Goal: Task Accomplishment & Management: Manage account settings

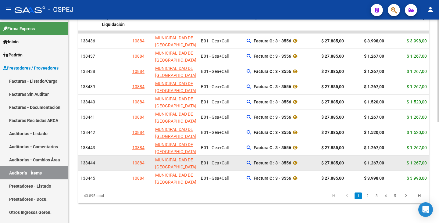
scroll to position [199, 0]
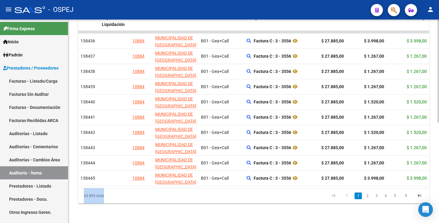
click at [156, 186] on div "Id Imputado Liquidación Auditoría Razon Social Gerenciador Comprobantes Auditad…" at bounding box center [253, 107] width 351 height 192
click at [38, 93] on link "Facturas Sin Auditar" at bounding box center [34, 94] width 68 height 13
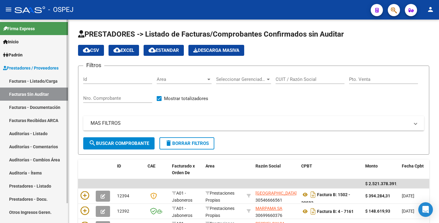
click at [34, 129] on link "Auditorías - Listado" at bounding box center [34, 133] width 68 height 13
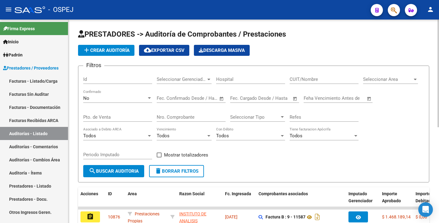
click at [171, 116] on input "Nro. Comprobante" at bounding box center [191, 116] width 69 height 5
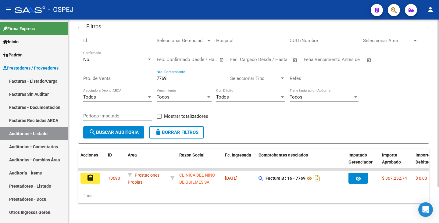
scroll to position [43, 0]
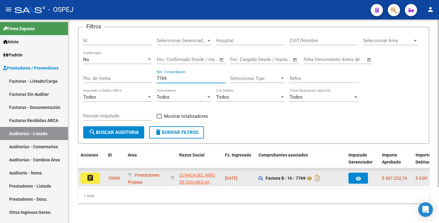
type input "7769"
click at [81, 174] on button "assignment" at bounding box center [91, 178] width 20 height 11
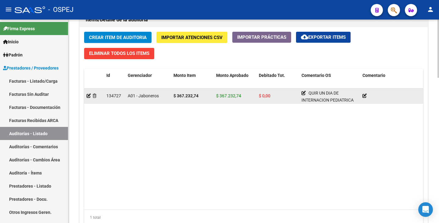
scroll to position [457, 0]
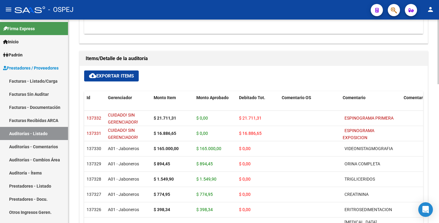
scroll to position [427, 0]
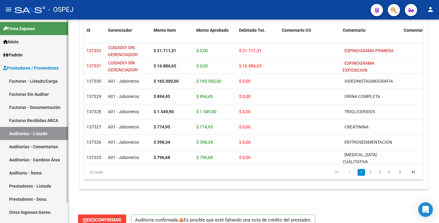
click at [32, 131] on link "Auditorías - Listado" at bounding box center [34, 133] width 68 height 13
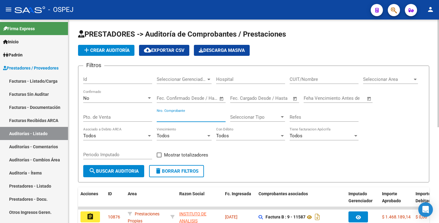
click at [173, 119] on input "Nro. Comprobante" at bounding box center [191, 116] width 69 height 5
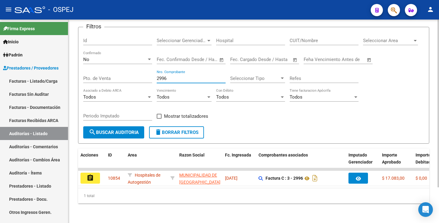
scroll to position [43, 0]
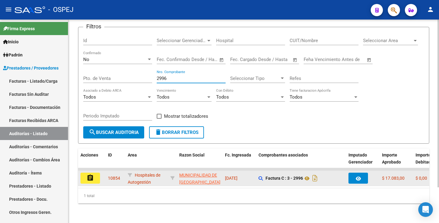
type input "2996"
click at [95, 175] on button "assignment" at bounding box center [91, 178] width 20 height 11
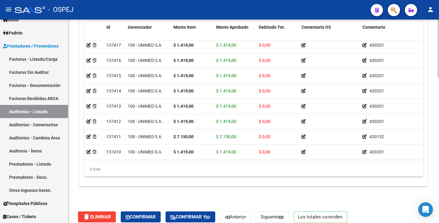
scroll to position [507, 0]
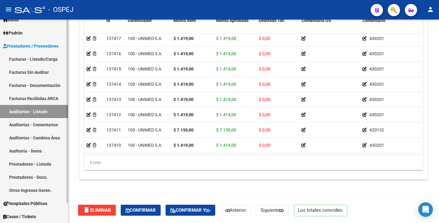
click at [43, 111] on link "Auditorías - Listado" at bounding box center [34, 111] width 68 height 13
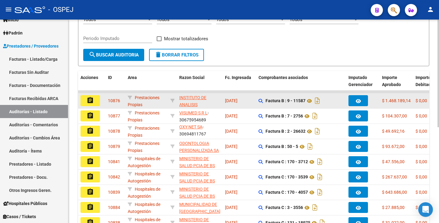
scroll to position [122, 0]
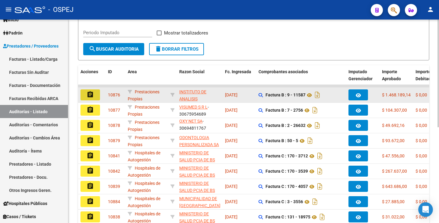
click at [91, 94] on mat-icon "assignment" at bounding box center [90, 94] width 7 height 7
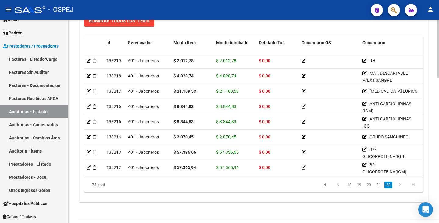
scroll to position [507, 0]
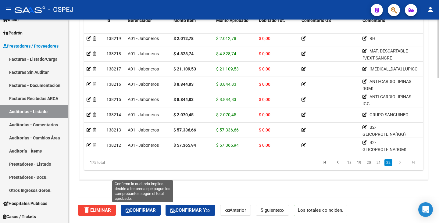
click at [141, 212] on span "Confirmar" at bounding box center [141, 209] width 30 height 5
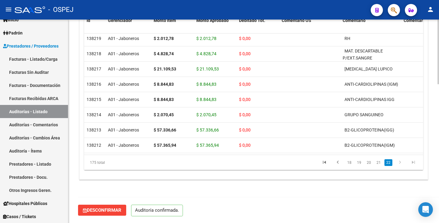
scroll to position [437, 0]
type input "202510"
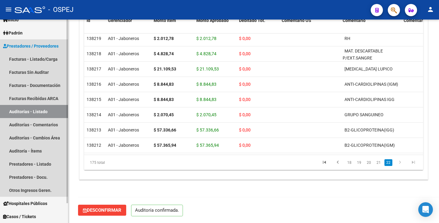
click at [32, 115] on link "Auditorías - Listado" at bounding box center [34, 111] width 68 height 13
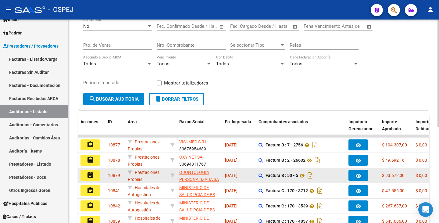
scroll to position [91, 0]
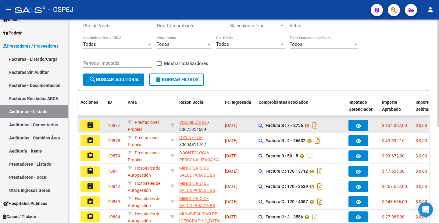
click at [88, 124] on mat-icon "assignment" at bounding box center [90, 124] width 7 height 7
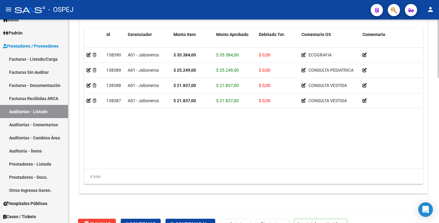
scroll to position [507, 0]
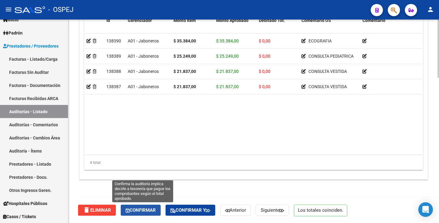
click at [139, 210] on span "Confirmar" at bounding box center [141, 209] width 30 height 5
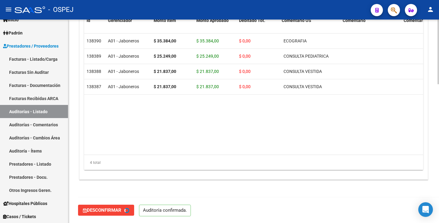
type input "202510"
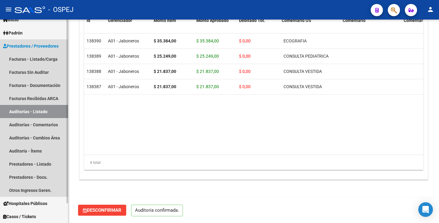
click at [42, 110] on link "Auditorías - Listado" at bounding box center [34, 111] width 68 height 13
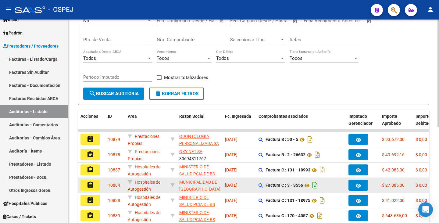
scroll to position [122, 0]
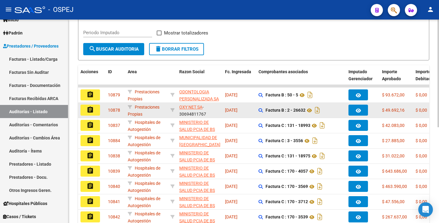
click at [97, 114] on button "assignment" at bounding box center [91, 110] width 20 height 11
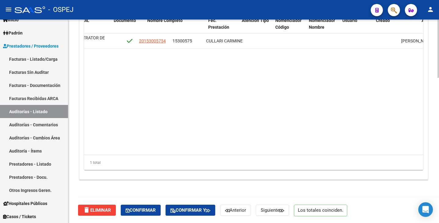
scroll to position [0, 328]
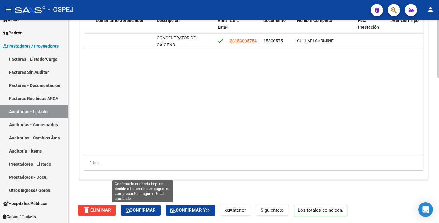
click at [130, 212] on icon "button" at bounding box center [128, 210] width 4 height 5
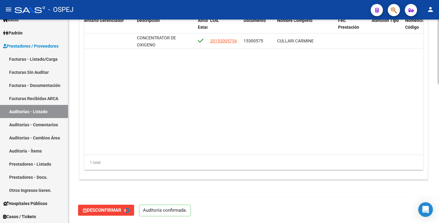
type input "202510"
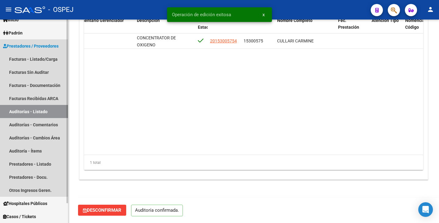
click at [13, 111] on link "Auditorías - Listado" at bounding box center [34, 111] width 68 height 13
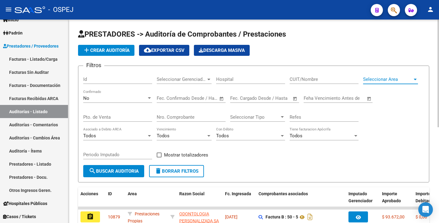
click at [383, 81] on span "Seleccionar Area" at bounding box center [387, 79] width 49 height 5
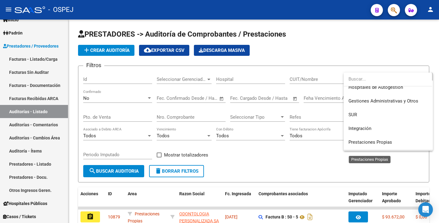
scroll to position [30, 0]
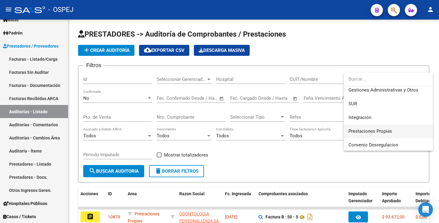
click at [377, 132] on span "Prestaciones Propias" at bounding box center [371, 130] width 44 height 5
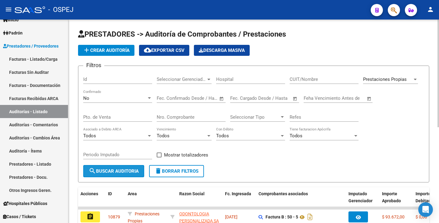
click at [128, 170] on span "search Buscar Auditoria" at bounding box center [114, 170] width 50 height 5
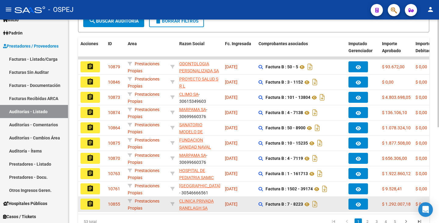
scroll to position [181, 0]
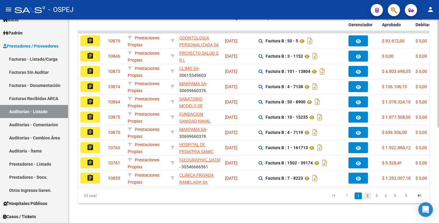
click at [368, 197] on link "2" at bounding box center [367, 195] width 7 height 7
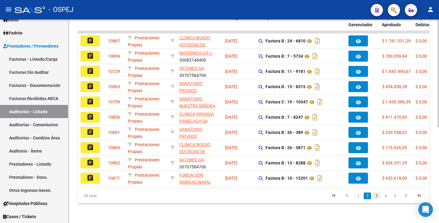
click at [376, 195] on link "3" at bounding box center [376, 195] width 7 height 7
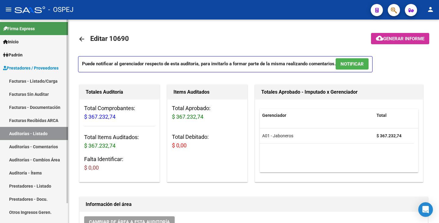
scroll to position [457, 0]
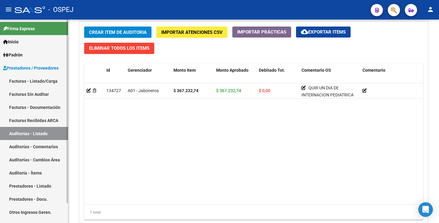
click at [29, 133] on link "Auditorías - Listado" at bounding box center [34, 133] width 68 height 13
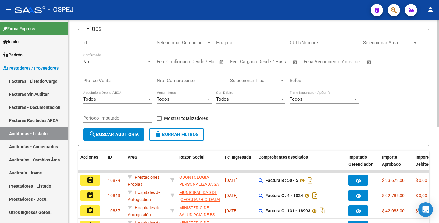
scroll to position [28, 0]
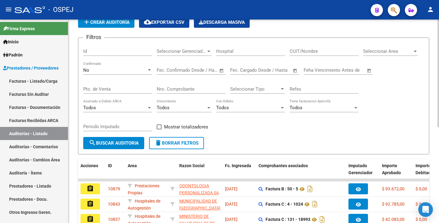
click at [383, 48] on div "Seleccionar Area Seleccionar Area" at bounding box center [390, 49] width 55 height 13
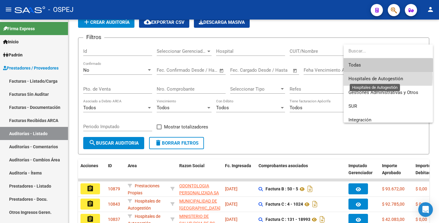
click at [377, 77] on span "Hospitales de Autogestión" at bounding box center [376, 78] width 55 height 5
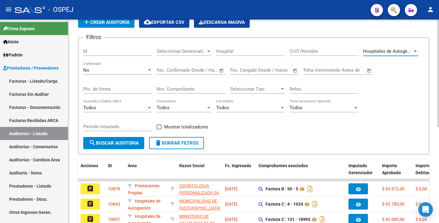
click at [136, 143] on span "search Buscar Auditoria" at bounding box center [114, 142] width 50 height 5
click at [404, 54] on div "Hospitales de Autogestión Seleccionar Area" at bounding box center [390, 49] width 55 height 13
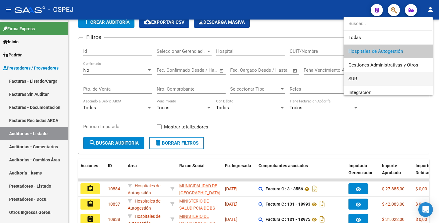
scroll to position [30, 0]
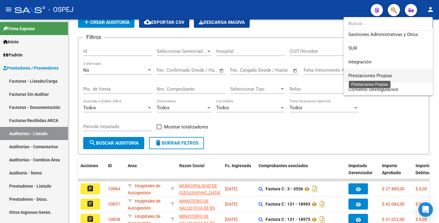
click at [381, 76] on span "Prestaciones Propias" at bounding box center [371, 75] width 44 height 5
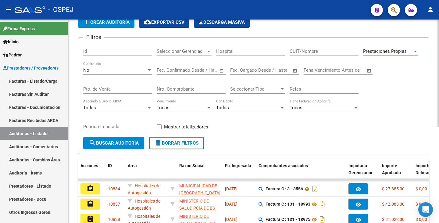
click at [107, 141] on span "search Buscar Auditoria" at bounding box center [114, 142] width 50 height 5
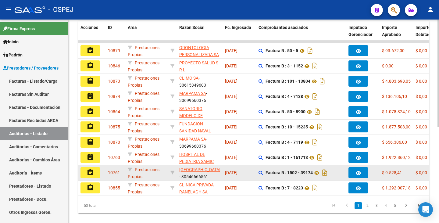
scroll to position [181, 0]
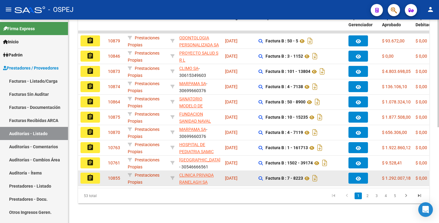
click at [172, 176] on div at bounding box center [172, 178] width 4 height 7
click at [171, 176] on icon at bounding box center [172, 178] width 4 height 4
type input "30679398993"
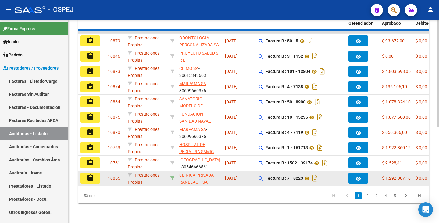
scroll to position [59, 0]
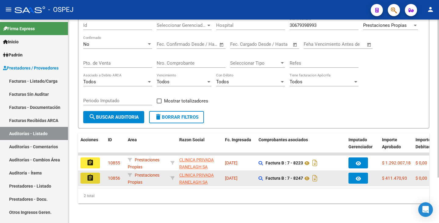
click at [90, 175] on mat-icon "assignment" at bounding box center [90, 177] width 7 height 7
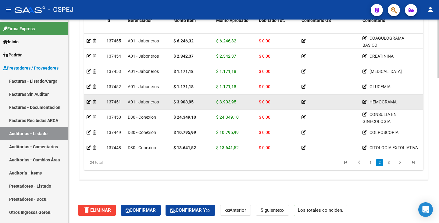
scroll to position [61, 0]
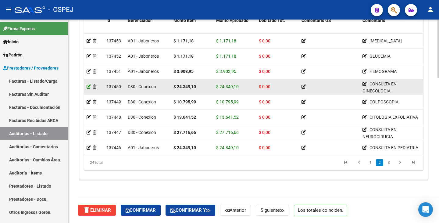
click at [87, 87] on icon at bounding box center [89, 86] width 4 height 4
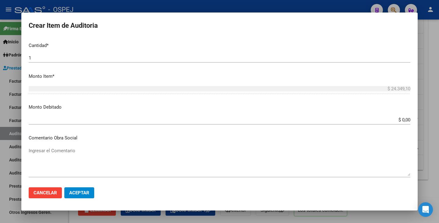
scroll to position [183, 0]
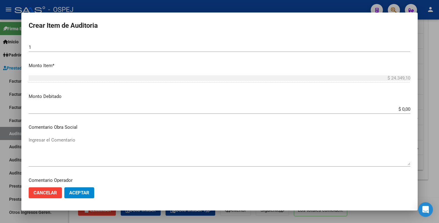
click at [405, 109] on input "$ 0,00" at bounding box center [220, 108] width 382 height 5
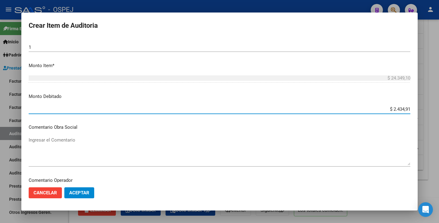
type input "$ 24.349,10"
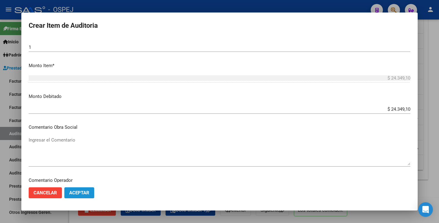
click at [77, 194] on span "Aceptar" at bounding box center [79, 192] width 20 height 5
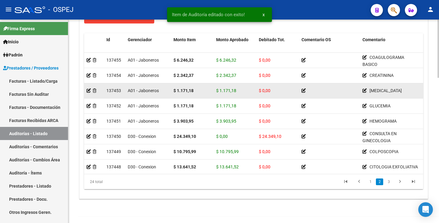
scroll to position [61, 0]
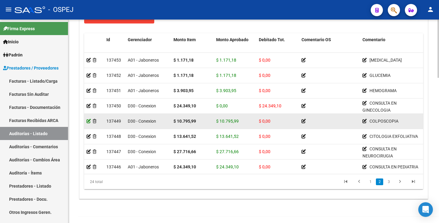
click at [87, 121] on icon at bounding box center [89, 121] width 4 height 4
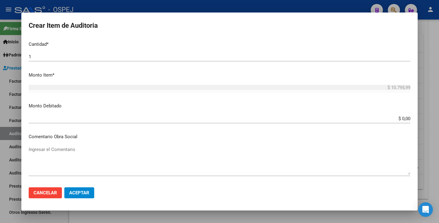
scroll to position [183, 0]
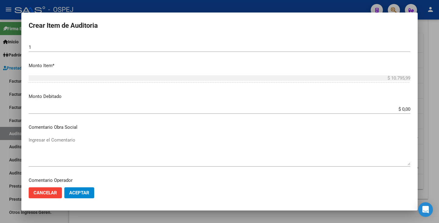
click at [404, 109] on input "$ 0,00" at bounding box center [220, 108] width 382 height 5
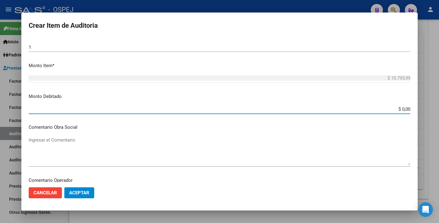
click at [408, 108] on app-form-text-field "Monto Debitado $ 0,00 Ingresar el monto" at bounding box center [222, 102] width 387 height 19
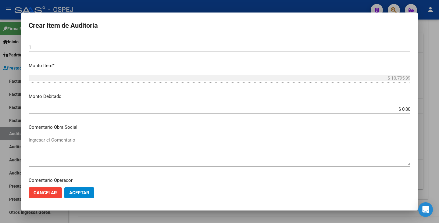
click at [405, 109] on input "$ 0,00" at bounding box center [220, 108] width 382 height 5
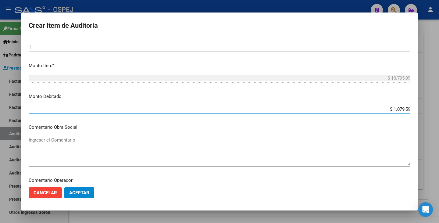
type input "$ 10.795,99"
click at [86, 191] on span "Aceptar" at bounding box center [79, 192] width 20 height 5
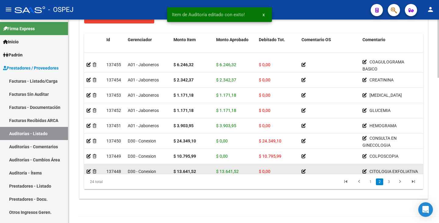
scroll to position [61, 0]
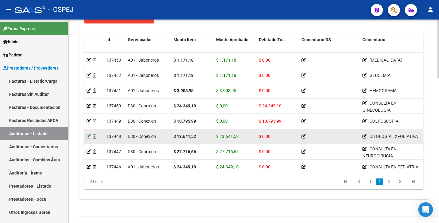
click at [88, 136] on icon at bounding box center [89, 136] width 4 height 4
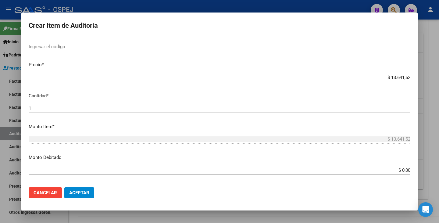
scroll to position [152, 0]
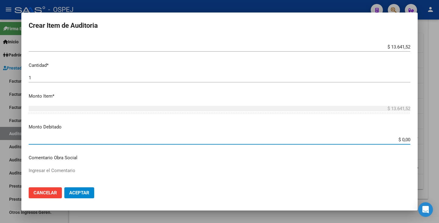
click at [406, 138] on input "$ 0,00" at bounding box center [220, 139] width 382 height 5
type input "$ 13.641,52"
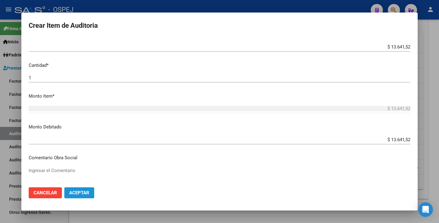
click at [83, 194] on span "Aceptar" at bounding box center [79, 192] width 20 height 5
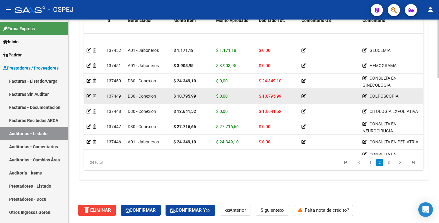
scroll to position [91, 0]
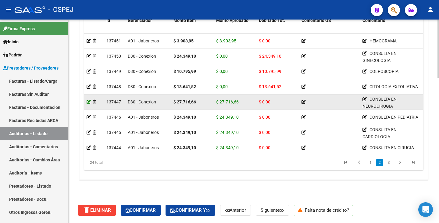
click at [88, 101] on icon at bounding box center [89, 102] width 4 height 4
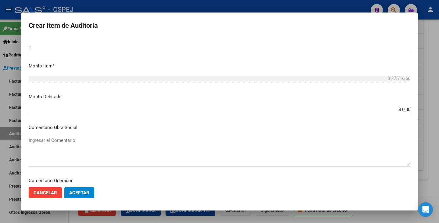
scroll to position [183, 0]
click at [405, 108] on input "$ 0,00" at bounding box center [220, 108] width 382 height 5
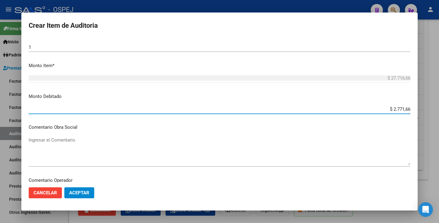
type input "$ 27.716,66"
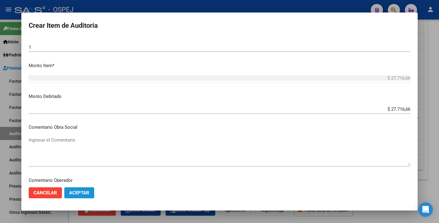
click at [89, 195] on button "Aceptar" at bounding box center [79, 192] width 30 height 11
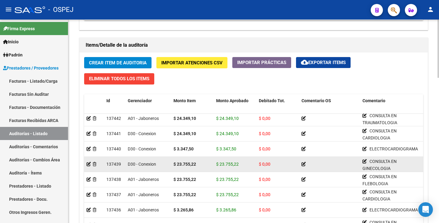
scroll to position [220, 0]
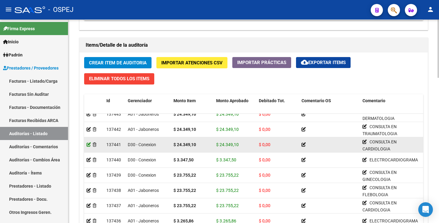
click at [88, 146] on icon at bounding box center [89, 144] width 4 height 4
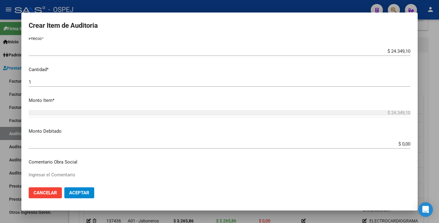
scroll to position [152, 0]
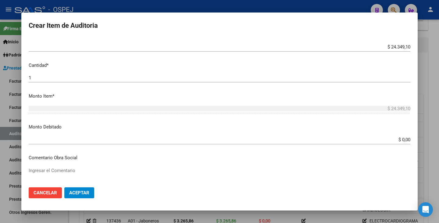
click at [405, 140] on input "$ 0,00" at bounding box center [220, 139] width 382 height 5
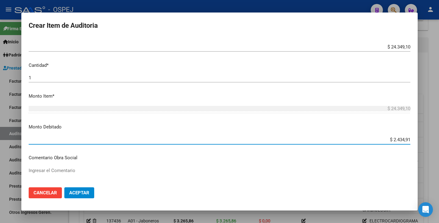
type input "$ 24.349,10"
click at [77, 194] on span "Aceptar" at bounding box center [79, 192] width 20 height 5
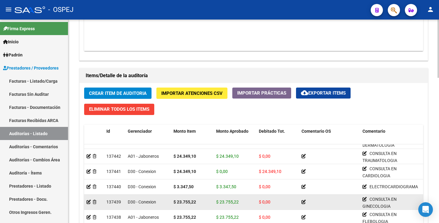
scroll to position [213, 0]
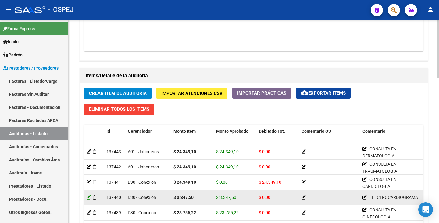
click at [90, 196] on icon at bounding box center [89, 197] width 4 height 4
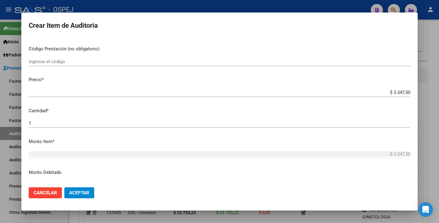
scroll to position [122, 0]
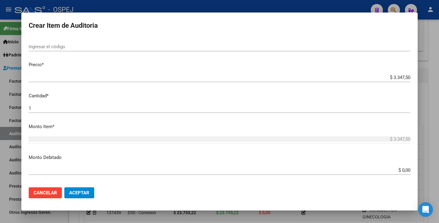
click at [406, 170] on input "$ 0,00" at bounding box center [220, 169] width 382 height 5
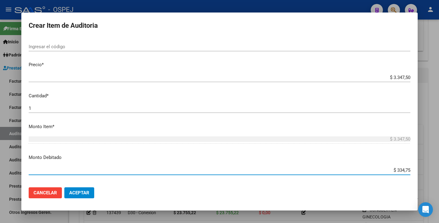
type input "$ 3.347,50"
click at [73, 190] on button "Aceptar" at bounding box center [79, 192] width 30 height 11
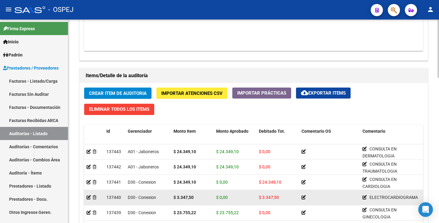
scroll to position [244, 0]
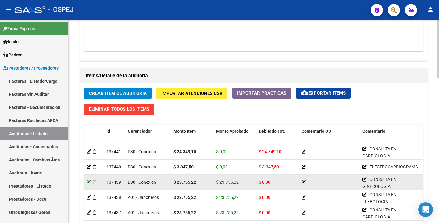
click at [89, 181] on icon at bounding box center [89, 182] width 4 height 4
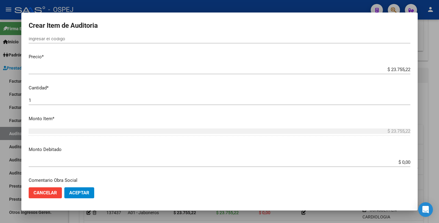
scroll to position [152, 0]
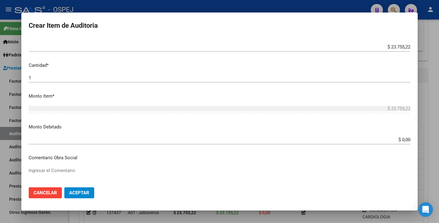
click at [405, 139] on input "$ 0,00" at bounding box center [220, 139] width 382 height 5
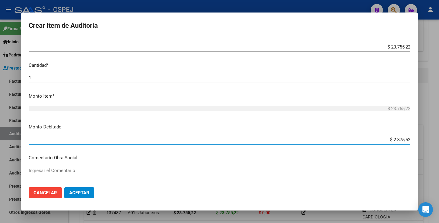
type input "$ 23.755,22"
click at [86, 196] on button "Aceptar" at bounding box center [79, 192] width 30 height 11
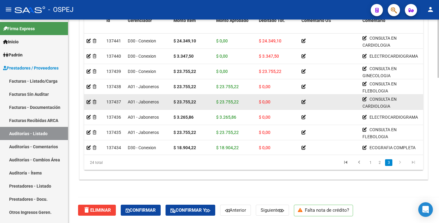
scroll to position [251, 0]
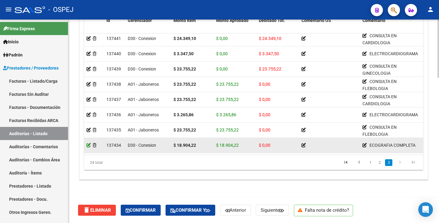
click at [89, 143] on icon at bounding box center [89, 145] width 4 height 4
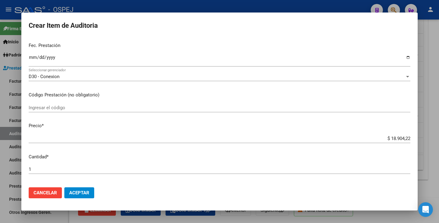
scroll to position [122, 0]
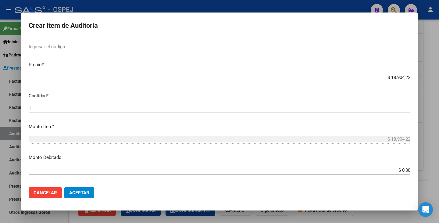
click at [405, 170] on input "$ 0,00" at bounding box center [220, 169] width 382 height 5
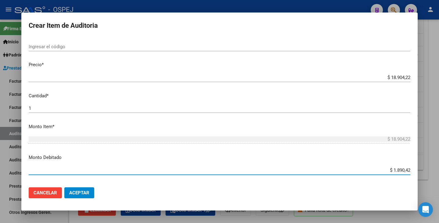
type input "$ 18.904,22"
click at [76, 194] on span "Aceptar" at bounding box center [79, 192] width 20 height 5
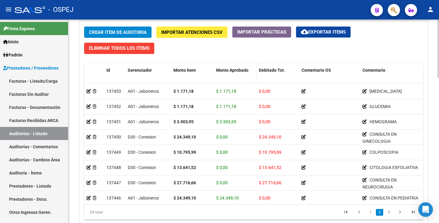
scroll to position [61, 0]
click at [323, 35] on button "cloud_download Exportar Items" at bounding box center [323, 32] width 55 height 11
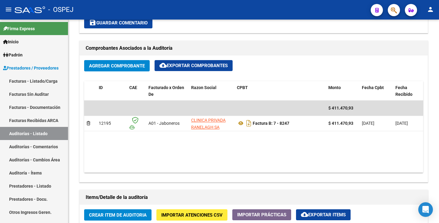
scroll to position [274, 0]
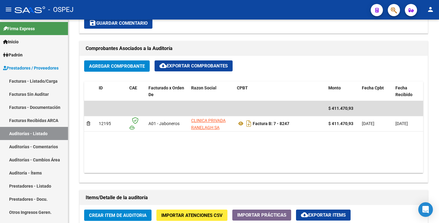
click at [398, 8] on button "button" at bounding box center [394, 10] width 12 height 12
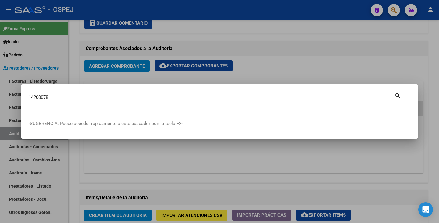
type input "14200078"
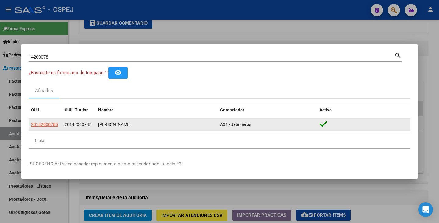
click at [44, 127] on app-link-go-to "20142000785" at bounding box center [44, 124] width 27 height 7
click at [41, 122] on span "20142000785" at bounding box center [44, 124] width 27 height 5
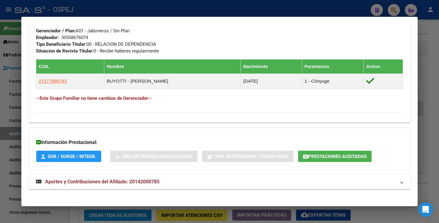
scroll to position [303, 0]
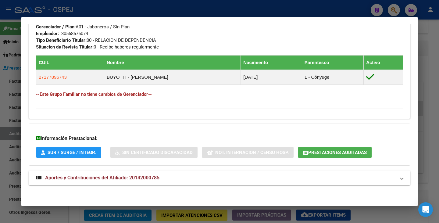
click at [343, 153] on span "Prestaciones Auditadas" at bounding box center [337, 152] width 59 height 5
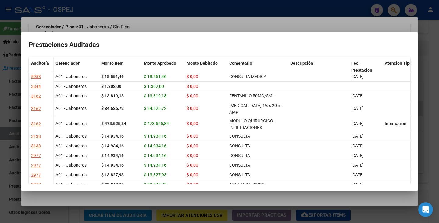
click at [269, 195] on div at bounding box center [219, 111] width 439 height 223
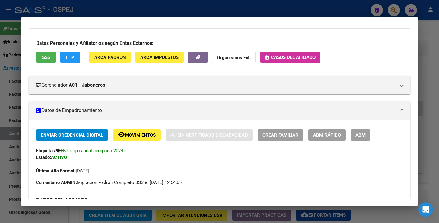
scroll to position [0, 0]
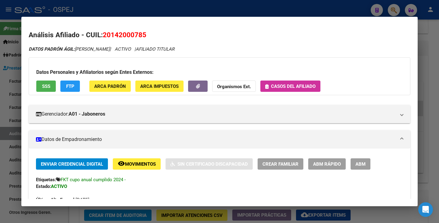
drag, startPoint x: 105, startPoint y: 35, endPoint x: 145, endPoint y: 35, distance: 40.3
click at [145, 35] on span "20142000785" at bounding box center [125, 35] width 44 height 8
copy span "20142000785"
click at [232, 86] on strong "Organismos Ext." at bounding box center [234, 86] width 34 height 5
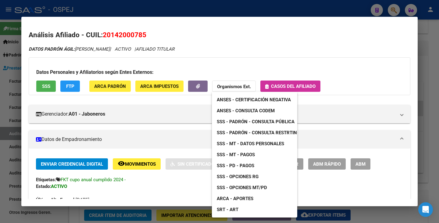
click at [248, 109] on span "ANSES - Consulta CODEM" at bounding box center [246, 110] width 58 height 5
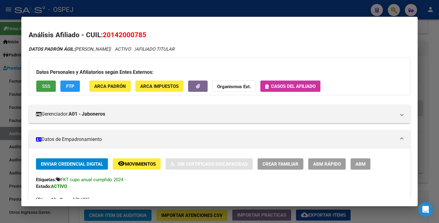
click at [47, 86] on span "SSS" at bounding box center [46, 86] width 8 height 5
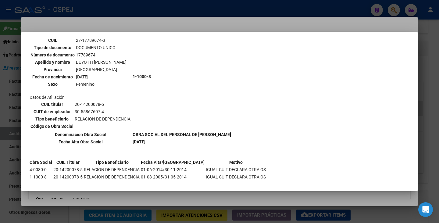
scroll to position [243, 0]
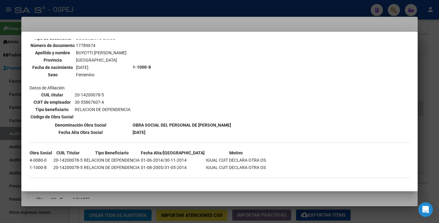
click at [81, 197] on div at bounding box center [219, 111] width 439 height 223
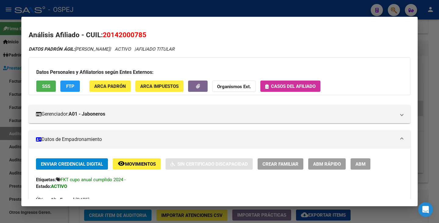
click at [239, 86] on strong "Organismos Ext." at bounding box center [234, 86] width 34 height 5
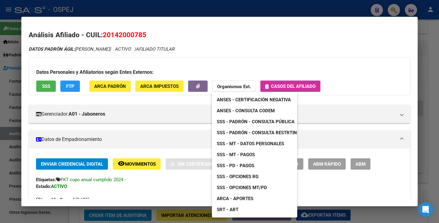
click at [240, 177] on span "SSS - Opciones RG" at bounding box center [238, 176] width 42 height 5
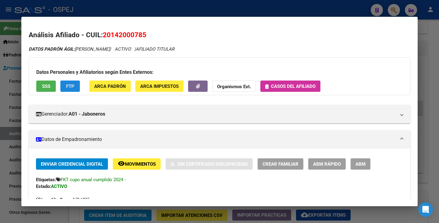
click at [71, 87] on span "FTP" at bounding box center [70, 86] width 8 height 5
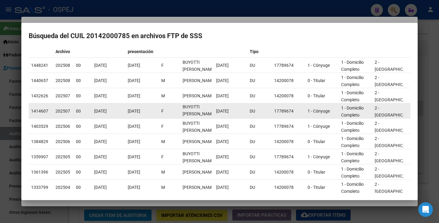
scroll to position [0, 0]
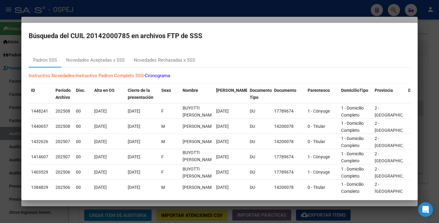
drag, startPoint x: 380, startPoint y: 8, endPoint x: 185, endPoint y: 20, distance: 195.2
click at [185, 20] on div at bounding box center [219, 111] width 439 height 223
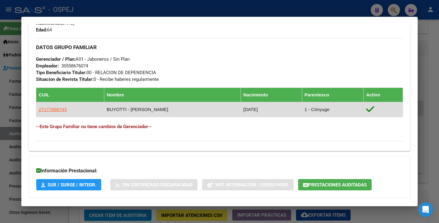
scroll to position [303, 0]
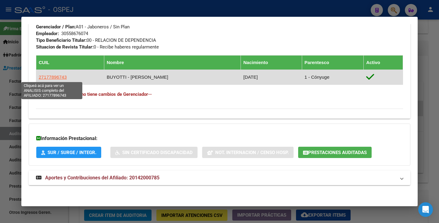
click at [41, 77] on span "27177896743" at bounding box center [53, 76] width 28 height 5
type textarea "27177896743"
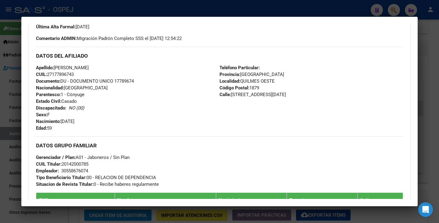
scroll to position [183, 0]
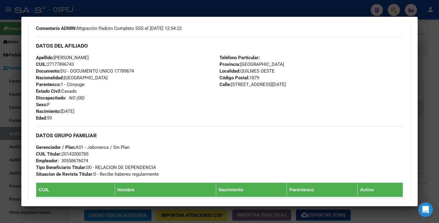
click at [0, 146] on div at bounding box center [219, 111] width 439 height 223
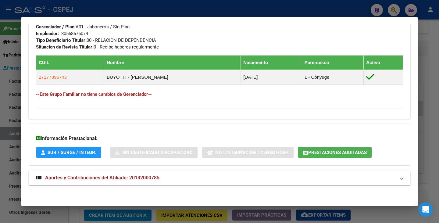
click at [0, 138] on div at bounding box center [219, 111] width 439 height 223
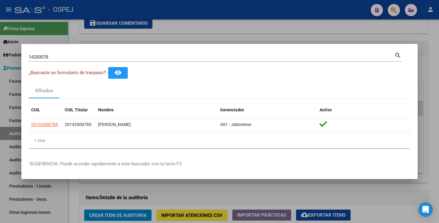
click at [99, 40] on div at bounding box center [219, 111] width 439 height 223
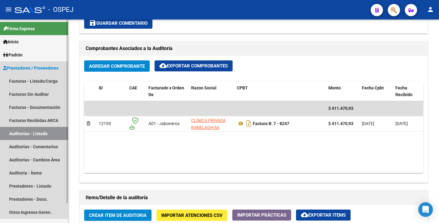
click at [26, 135] on link "Auditorías - Listado" at bounding box center [34, 133] width 68 height 13
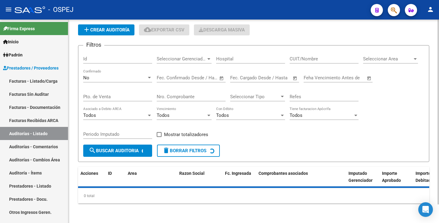
scroll to position [181, 0]
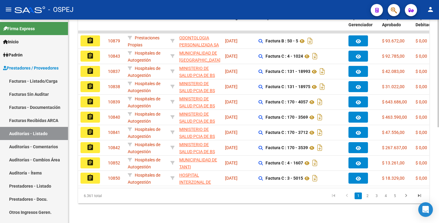
drag, startPoint x: 177, startPoint y: 98, endPoint x: 69, endPoint y: 127, distance: 112.0
click at [69, 127] on div "PRESTADORES -> Auditoría de Comprobantes / Prestaciones add Crear Auditoría clo…" at bounding box center [253, 33] width 371 height 379
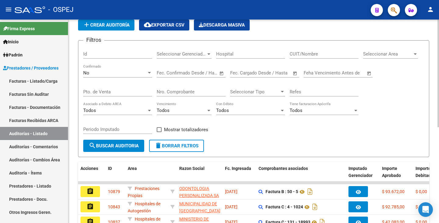
scroll to position [0, 0]
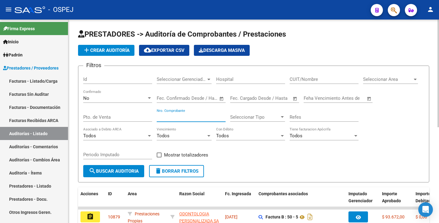
paste input "7769"
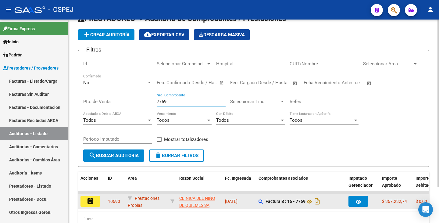
scroll to position [43, 0]
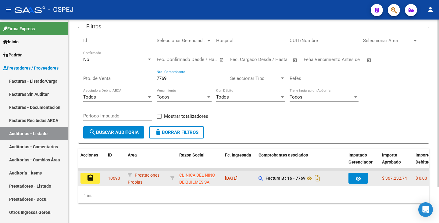
type input "7769"
click at [93, 174] on mat-icon "assignment" at bounding box center [90, 177] width 7 height 7
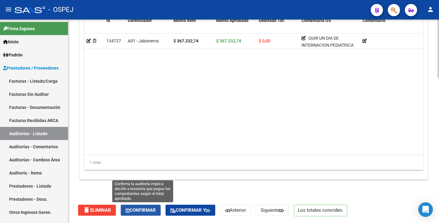
click at [142, 207] on span "Confirmar" at bounding box center [141, 209] width 30 height 5
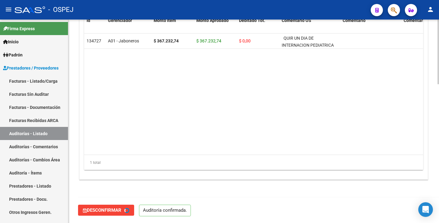
type input "202510"
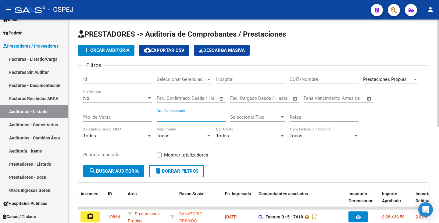
click at [199, 119] on input "Nro. Comprobante" at bounding box center [191, 116] width 69 height 5
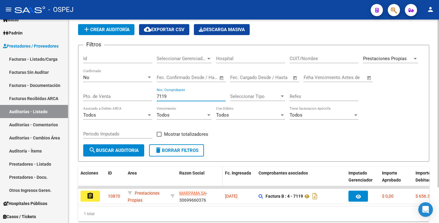
scroll to position [43, 0]
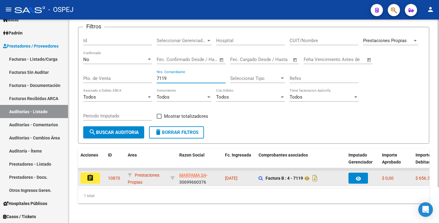
type input "7119"
click at [82, 173] on button "assignment" at bounding box center [91, 178] width 20 height 11
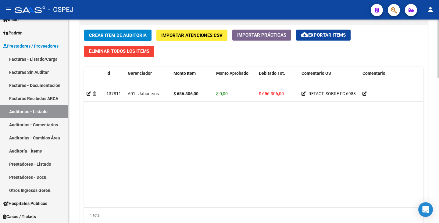
scroll to position [457, 0]
